Goal: Information Seeking & Learning: Learn about a topic

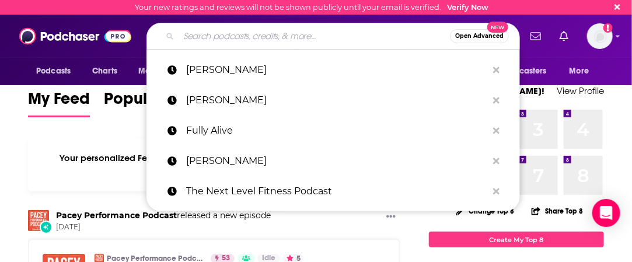
click at [195, 37] on input "Search podcasts, credits, & more..." at bounding box center [314, 36] width 271 height 19
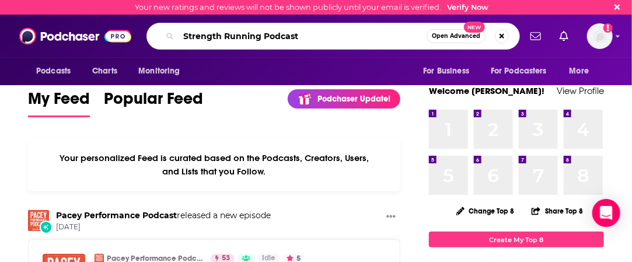
type input "Strength Running Podcast"
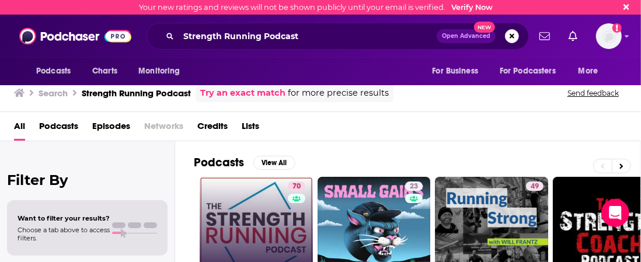
click at [220, 211] on link "70 The Strength Running Podcast" at bounding box center [256, 233] width 113 height 113
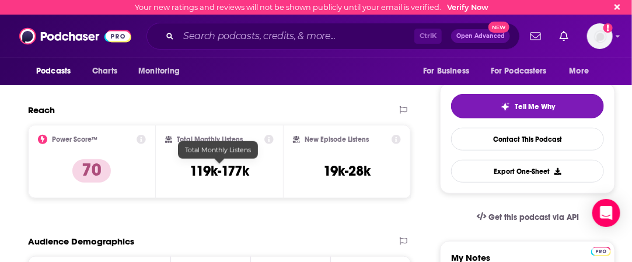
scroll to position [233, 0]
